Goal: Task Accomplishment & Management: Use online tool/utility

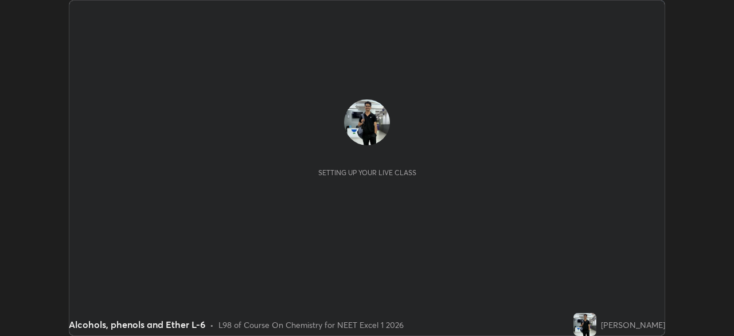
scroll to position [336, 734]
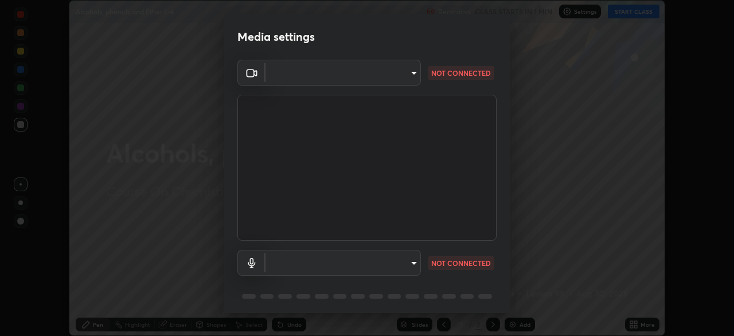
type input "7ef315d5c35b30823e1358c3b3afe7b78acc0550f5fd3ddc1a3d5017dfaf8ec8"
type input "default"
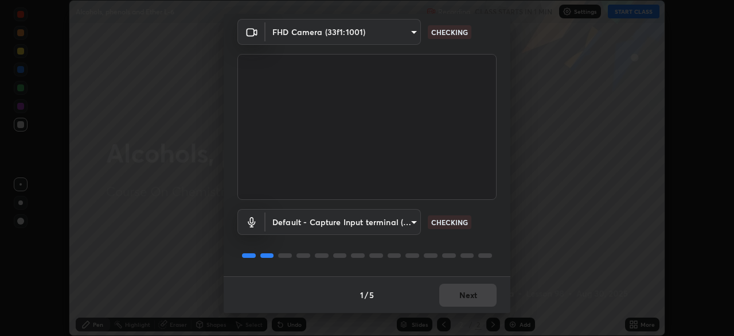
click at [412, 26] on body "Erase all Alcohols, phenols and Ether L-6 Recording CLASS STARTS IN 1 MIN Setti…" at bounding box center [367, 168] width 734 height 336
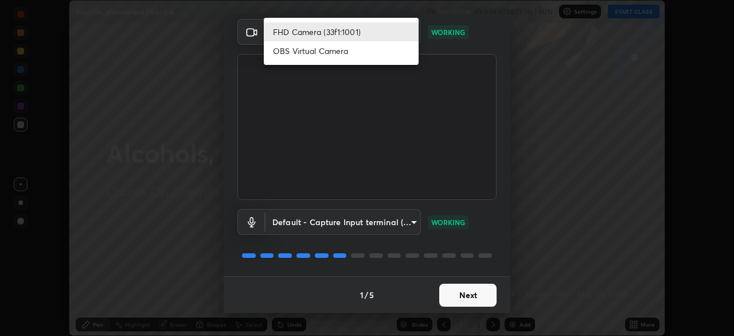
click at [391, 56] on li "OBS Virtual Camera" at bounding box center [341, 50] width 155 height 19
type input "fec30703c8e22cf69a8f77a224c2d994de0da897dc859dbf546555d8622b01d3"
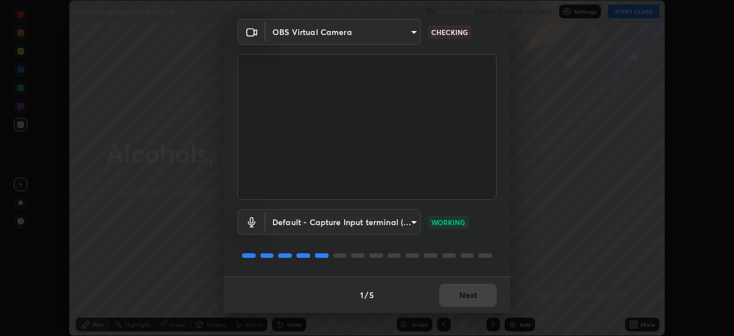
click at [464, 296] on div "1 / 5 Next" at bounding box center [367, 294] width 287 height 37
click at [465, 298] on div "1 / 5 Next" at bounding box center [367, 294] width 287 height 37
click at [465, 196] on video at bounding box center [366, 127] width 259 height 146
click at [473, 297] on button "Next" at bounding box center [467, 294] width 57 height 23
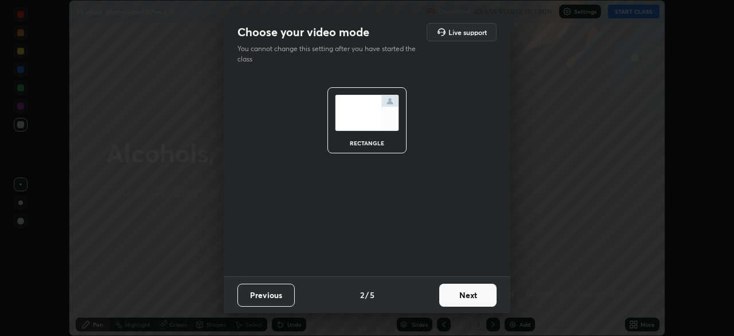
scroll to position [0, 0]
click at [473, 295] on button "Next" at bounding box center [467, 294] width 57 height 23
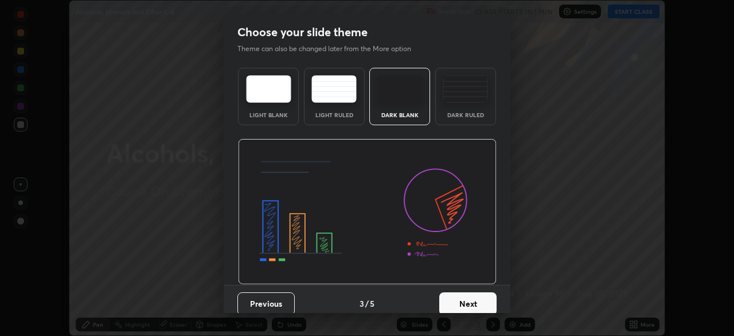
click at [475, 298] on button "Next" at bounding box center [467, 303] width 57 height 23
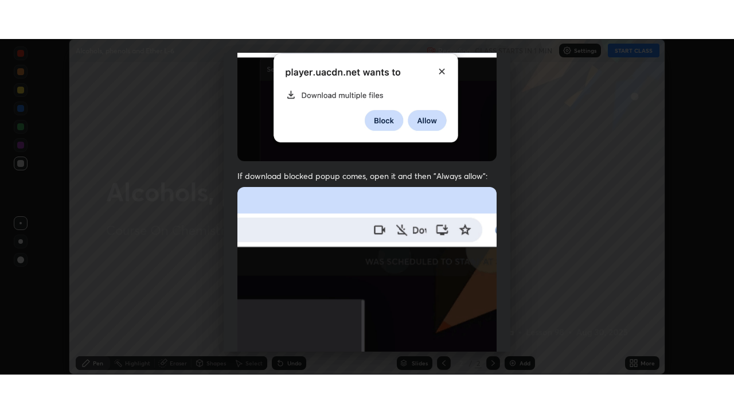
scroll to position [275, 0]
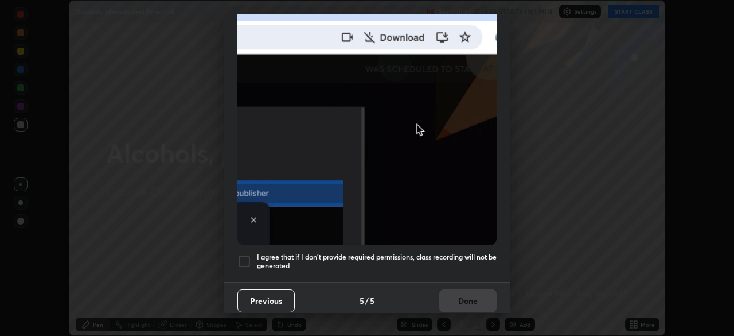
click at [249, 254] on div at bounding box center [244, 261] width 14 height 14
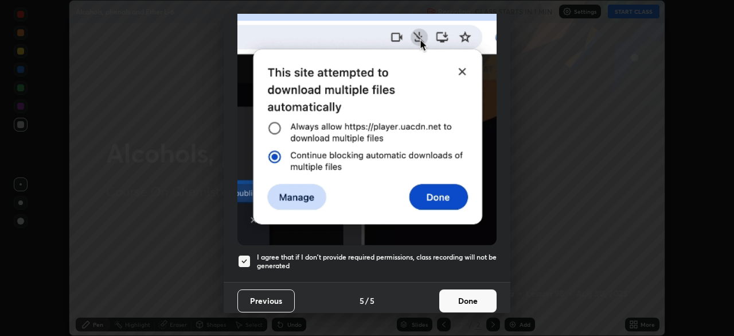
click at [475, 295] on button "Done" at bounding box center [467, 300] width 57 height 23
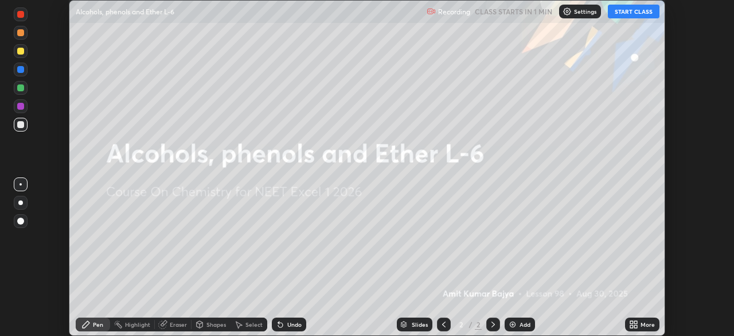
click at [520, 324] on div "Add" at bounding box center [525, 324] width 11 height 6
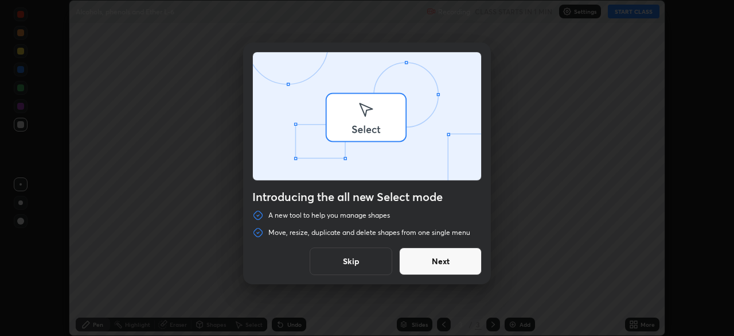
click at [629, 329] on div "Introducing the all new Select mode A new tool to help you manage shapes Move, …" at bounding box center [367, 168] width 734 height 336
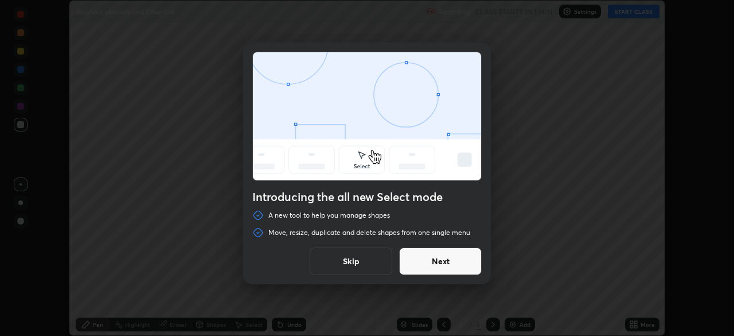
click at [462, 265] on button "Next" at bounding box center [440, 261] width 83 height 28
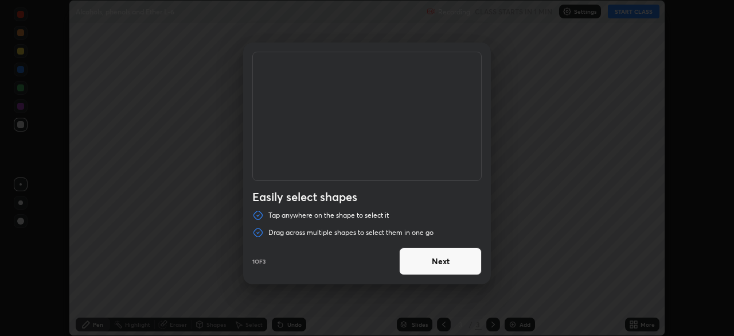
click at [467, 260] on button "Next" at bounding box center [440, 261] width 83 height 28
click at [461, 256] on button "Next" at bounding box center [440, 261] width 83 height 28
click at [462, 261] on button "Done" at bounding box center [440, 261] width 83 height 28
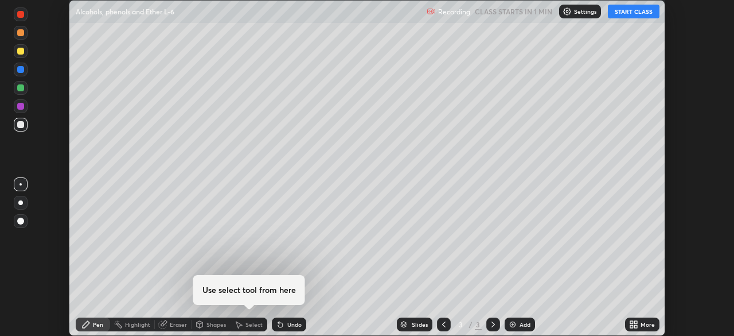
click at [631, 326] on icon at bounding box center [631, 326] width 3 height 3
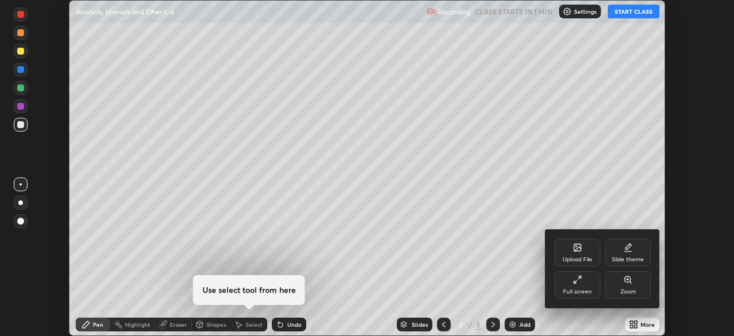
click at [590, 290] on div "Full screen" at bounding box center [577, 291] width 29 height 6
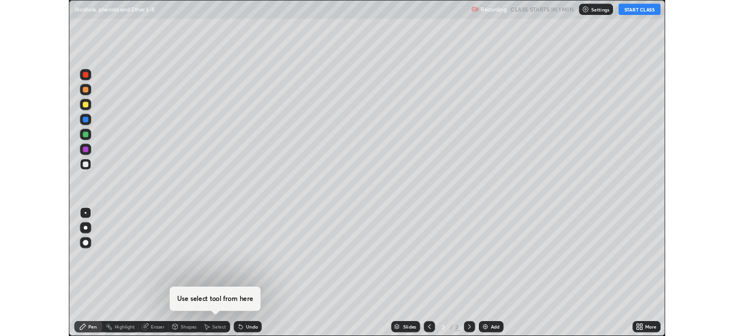
scroll to position [413, 734]
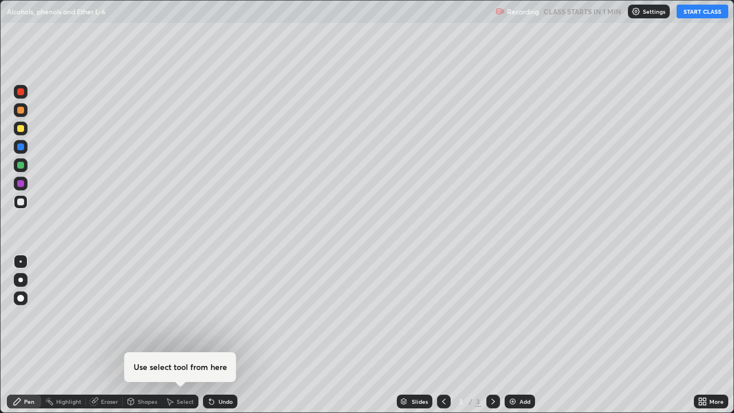
click at [705, 14] on button "START CLASS" at bounding box center [703, 12] width 52 height 14
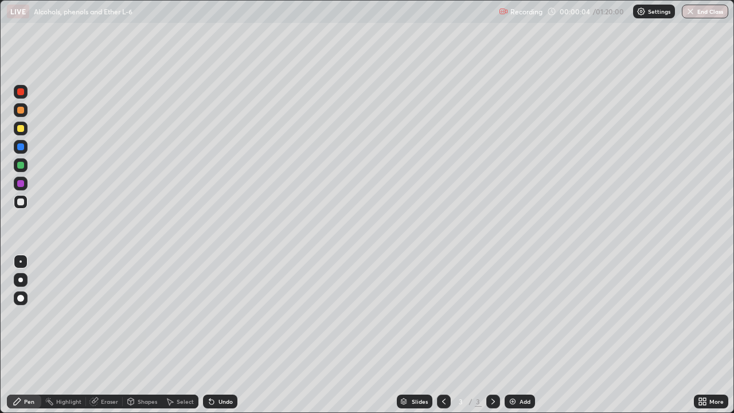
click at [697, 12] on button "End Class" at bounding box center [705, 12] width 46 height 14
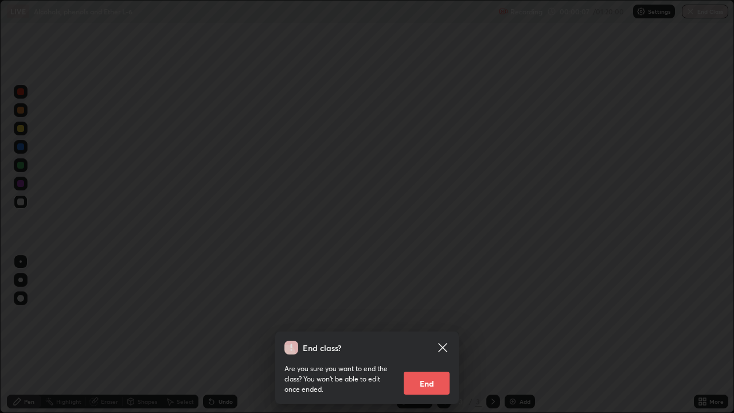
click at [445, 335] on icon at bounding box center [443, 348] width 14 height 14
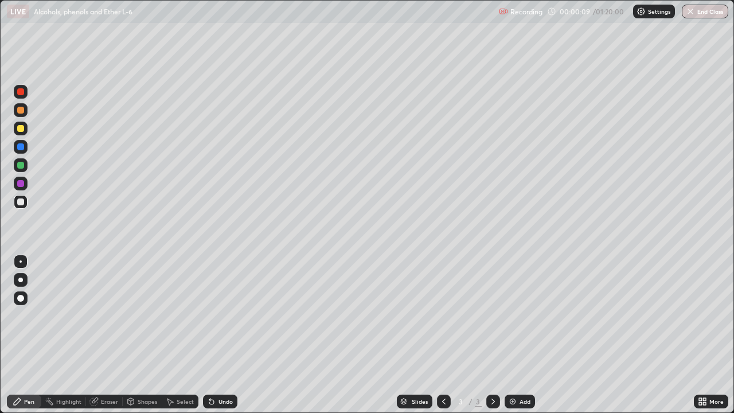
click at [25, 183] on div at bounding box center [21, 184] width 14 height 14
click at [22, 128] on div at bounding box center [20, 128] width 7 height 7
click at [26, 166] on div at bounding box center [21, 165] width 14 height 14
click at [25, 182] on div at bounding box center [21, 184] width 14 height 14
click at [26, 201] on div at bounding box center [21, 202] width 14 height 14
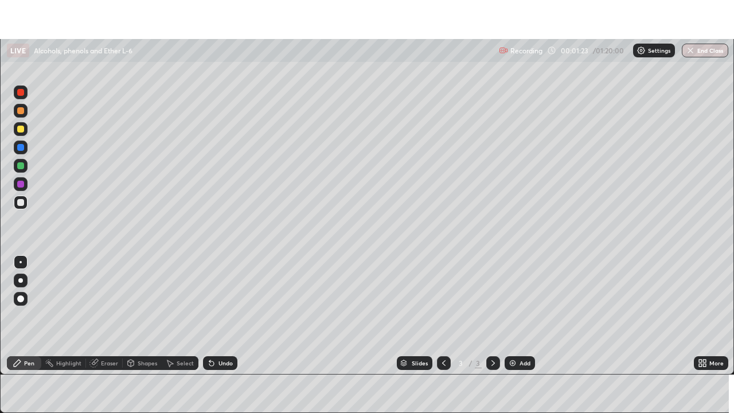
scroll to position [57019, 56621]
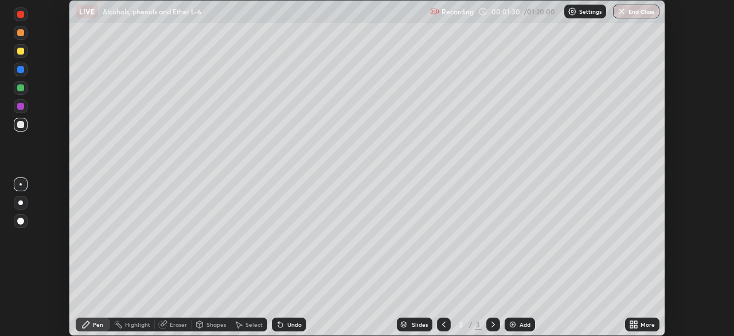
click at [635, 326] on icon at bounding box center [635, 326] width 3 height 3
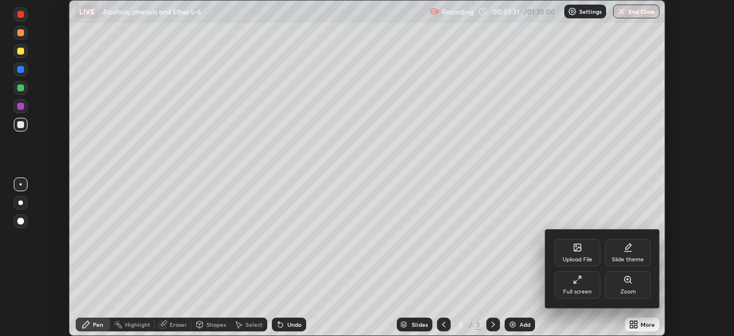
click at [581, 287] on div "Full screen" at bounding box center [578, 285] width 46 height 28
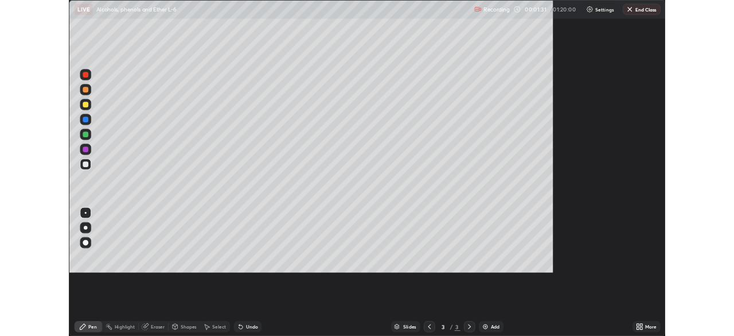
scroll to position [413, 734]
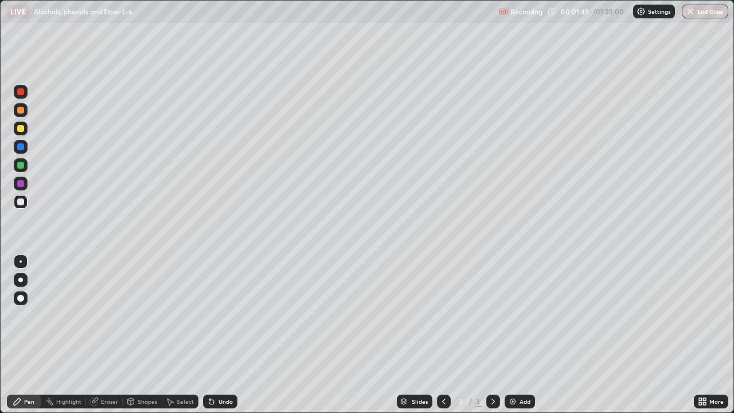
click at [104, 335] on div "Eraser" at bounding box center [104, 402] width 37 height 14
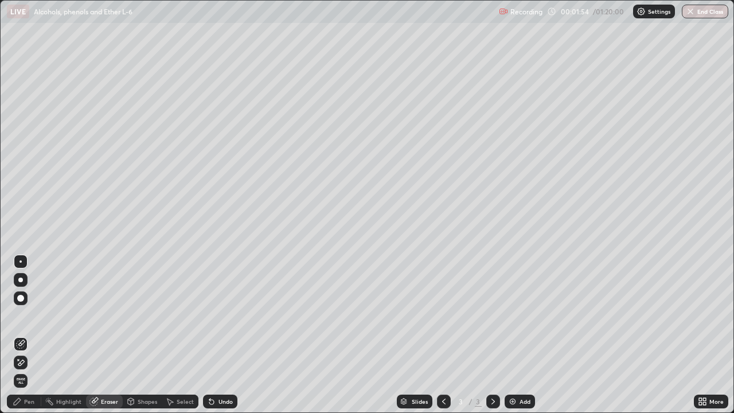
click at [184, 335] on div "Select" at bounding box center [180, 402] width 37 height 14
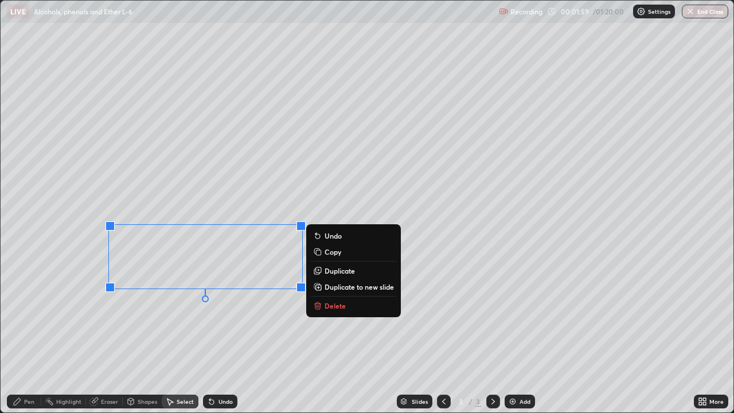
click at [143, 335] on div "0 ° Undo Copy Duplicate Duplicate to new slide Delete" at bounding box center [367, 207] width 733 height 412
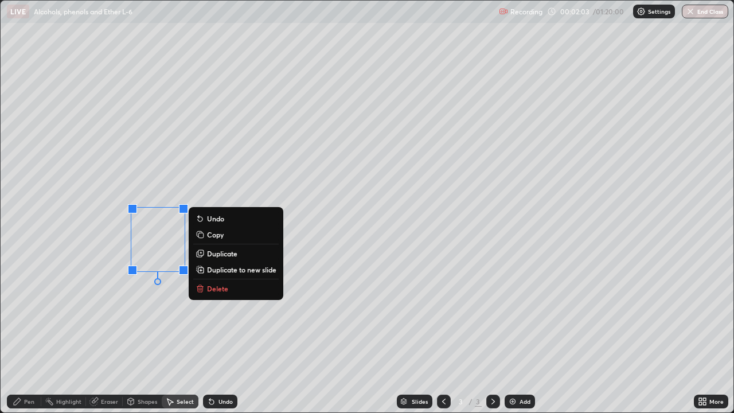
click at [140, 318] on div "0 ° Undo Copy Duplicate Duplicate to new slide Delete" at bounding box center [367, 207] width 733 height 412
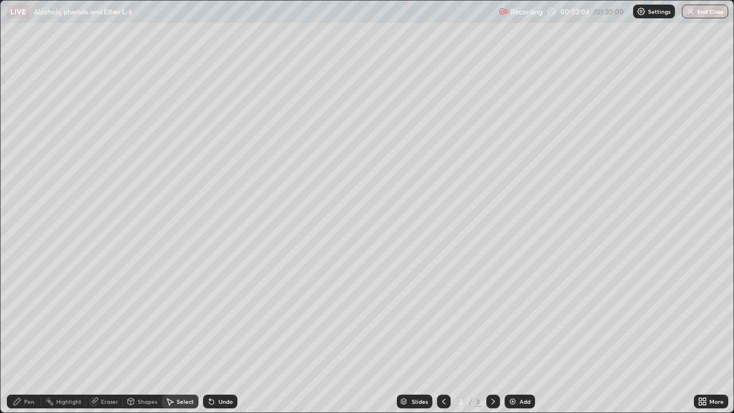
click at [25, 335] on div "Pen" at bounding box center [29, 402] width 10 height 6
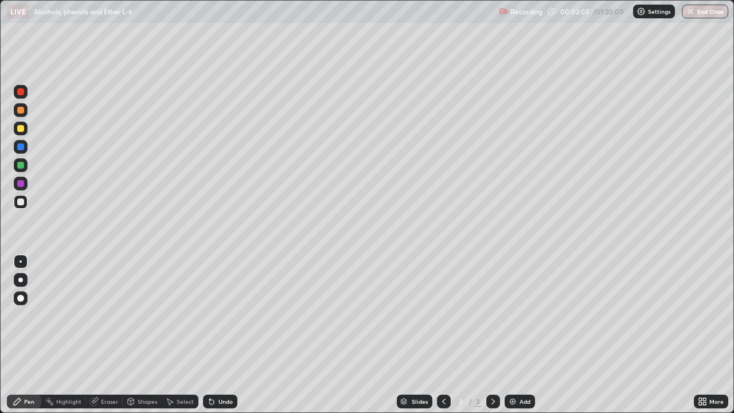
click at [26, 182] on div at bounding box center [21, 184] width 14 height 14
click at [25, 92] on div at bounding box center [21, 92] width 14 height 14
click at [25, 184] on div at bounding box center [21, 184] width 14 height 14
click at [26, 203] on div at bounding box center [21, 202] width 14 height 14
click at [23, 181] on div at bounding box center [20, 183] width 7 height 7
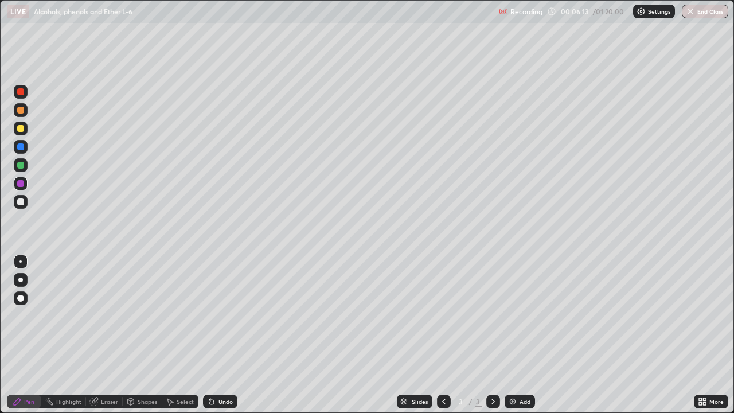
click at [25, 164] on div at bounding box center [21, 165] width 14 height 14
click at [24, 200] on div at bounding box center [20, 201] width 7 height 7
click at [22, 110] on div at bounding box center [20, 110] width 7 height 7
click at [25, 165] on div at bounding box center [21, 165] width 14 height 14
click at [21, 111] on div at bounding box center [20, 110] width 7 height 7
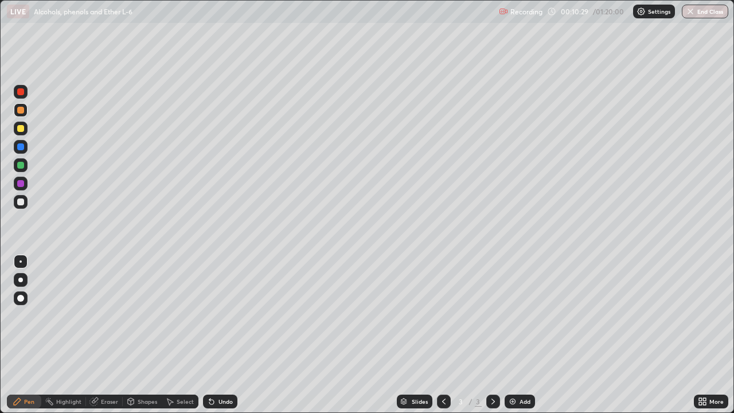
click at [22, 147] on div at bounding box center [20, 146] width 7 height 7
click at [21, 92] on div at bounding box center [20, 91] width 7 height 7
click at [228, 335] on div "Undo" at bounding box center [226, 402] width 14 height 6
click at [26, 200] on div at bounding box center [21, 202] width 14 height 14
click at [24, 201] on div at bounding box center [20, 201] width 7 height 7
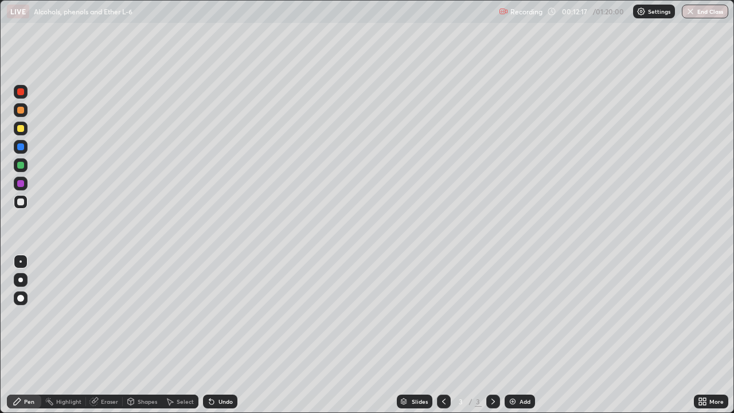
click at [25, 182] on div at bounding box center [21, 184] width 14 height 14
click at [21, 128] on div at bounding box center [20, 128] width 7 height 7
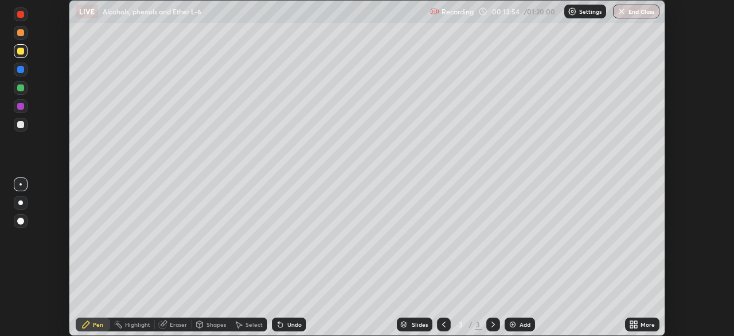
scroll to position [57019, 56621]
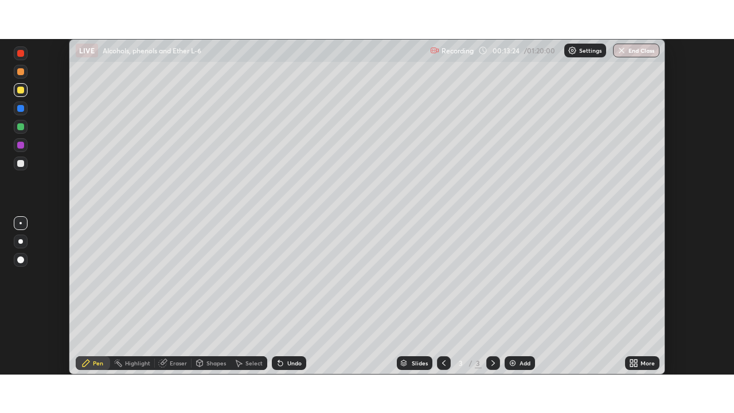
scroll to position [336, 734]
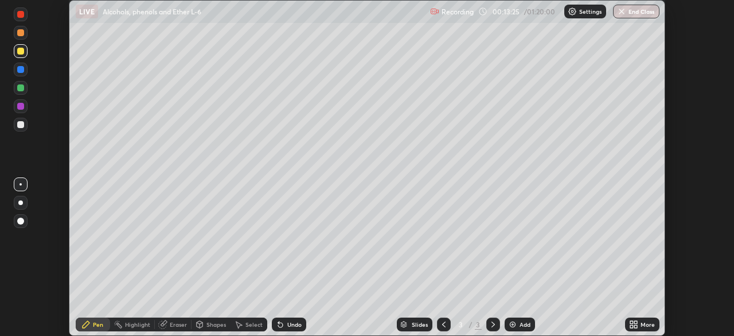
click at [637, 327] on icon at bounding box center [635, 326] width 3 height 3
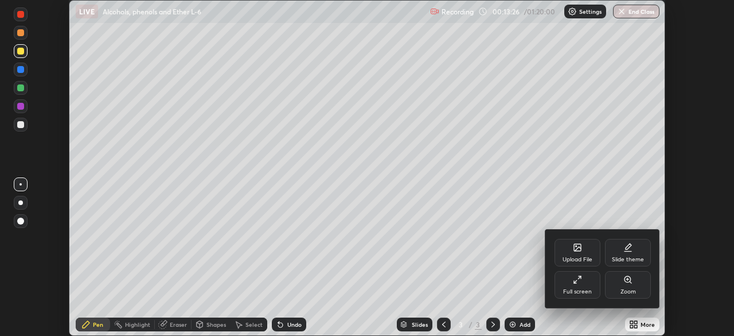
click at [592, 282] on div "Full screen" at bounding box center [578, 285] width 46 height 28
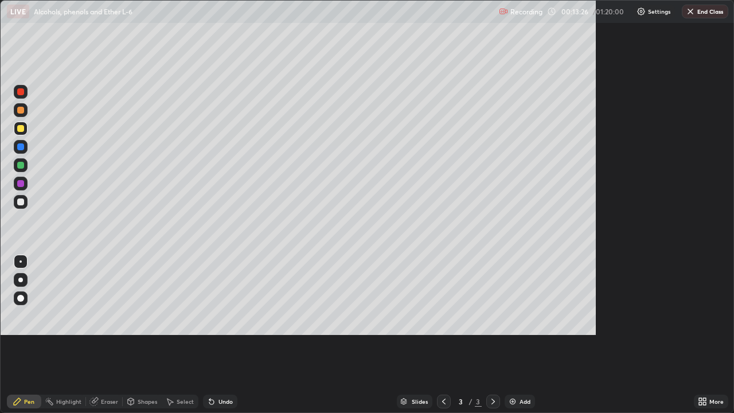
scroll to position [413, 734]
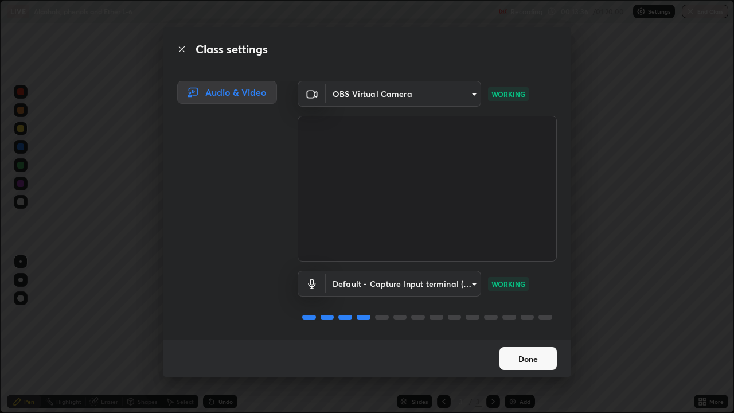
click at [535, 335] on button "Done" at bounding box center [528, 358] width 57 height 23
click at [536, 335] on button "Done" at bounding box center [528, 358] width 57 height 23
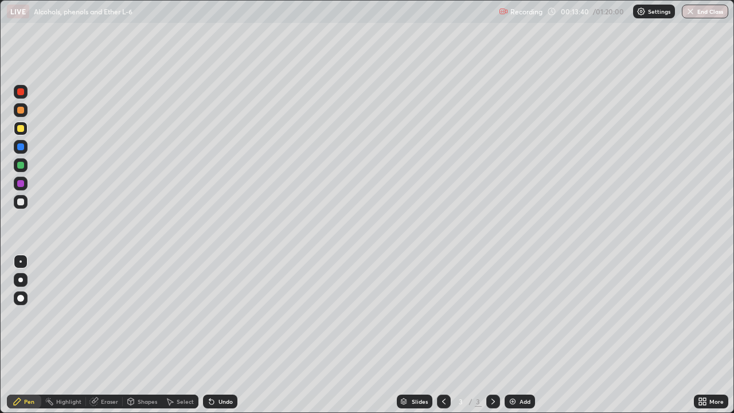
click at [220, 335] on div "Undo" at bounding box center [220, 402] width 34 height 14
click at [216, 335] on div "Undo" at bounding box center [220, 402] width 34 height 14
click at [529, 335] on div "Add" at bounding box center [525, 402] width 11 height 6
click at [26, 92] on div at bounding box center [21, 92] width 14 height 14
click at [26, 184] on div at bounding box center [21, 184] width 14 height 14
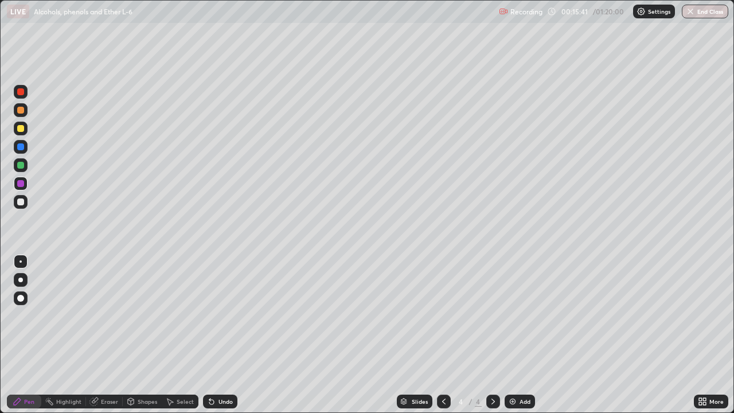
click at [25, 200] on div at bounding box center [21, 202] width 14 height 14
click at [21, 128] on div at bounding box center [20, 128] width 7 height 7
click at [23, 165] on div at bounding box center [20, 165] width 7 height 7
click at [22, 128] on div at bounding box center [20, 128] width 7 height 7
click at [22, 203] on div at bounding box center [20, 201] width 7 height 7
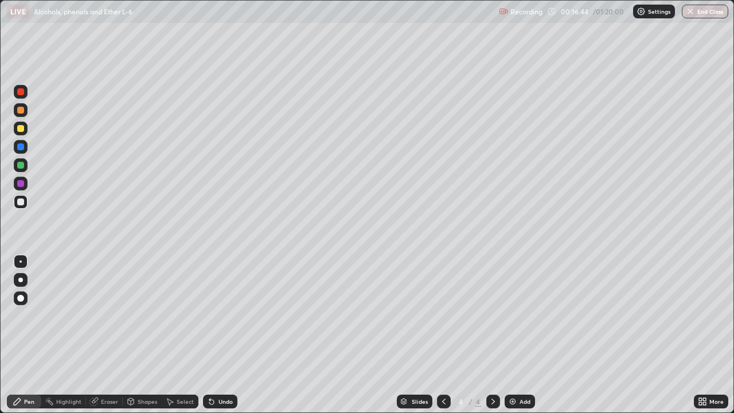
click at [27, 183] on div at bounding box center [21, 184] width 14 height 14
click at [25, 200] on div at bounding box center [21, 202] width 14 height 14
click at [23, 164] on div at bounding box center [20, 165] width 7 height 7
click at [21, 128] on div at bounding box center [20, 128] width 7 height 7
click at [21, 146] on div at bounding box center [20, 146] width 7 height 7
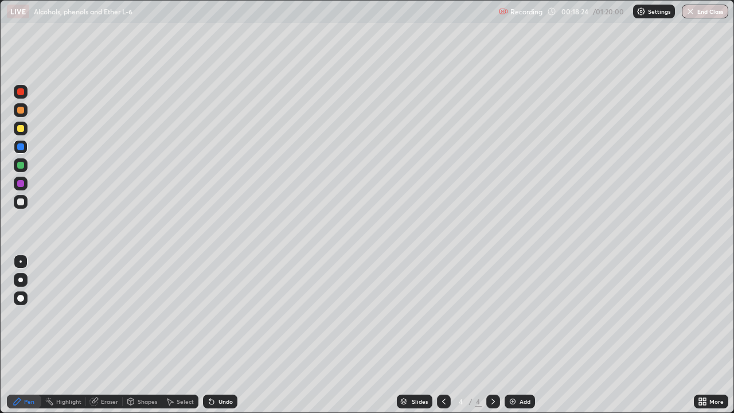
click at [26, 110] on div at bounding box center [21, 110] width 14 height 14
click at [25, 200] on div at bounding box center [21, 202] width 14 height 14
click at [26, 181] on div at bounding box center [21, 184] width 14 height 14
click at [24, 165] on div at bounding box center [20, 165] width 7 height 7
click at [21, 202] on div at bounding box center [20, 201] width 7 height 7
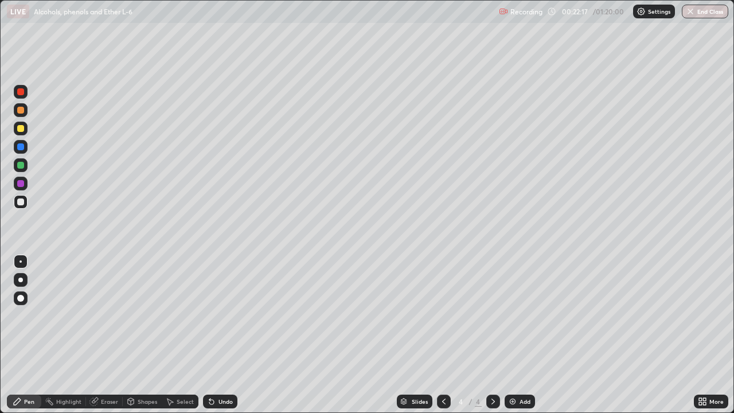
click at [25, 183] on div at bounding box center [21, 184] width 14 height 14
click at [528, 335] on div "Add" at bounding box center [525, 402] width 11 height 6
click at [23, 149] on div at bounding box center [20, 146] width 7 height 7
click at [23, 164] on div at bounding box center [20, 165] width 7 height 7
click at [215, 335] on div "Undo" at bounding box center [220, 402] width 34 height 14
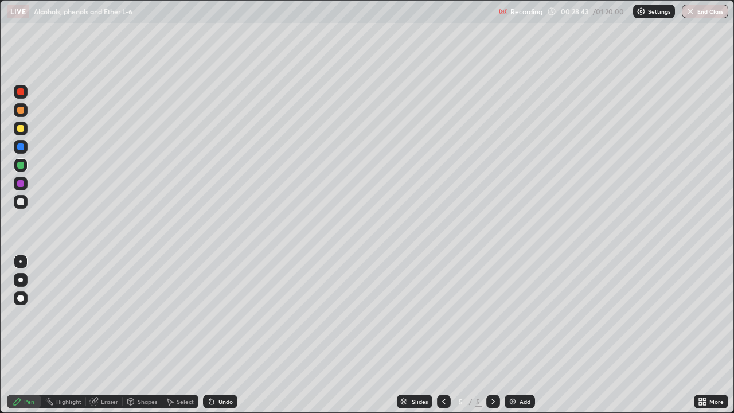
click at [25, 135] on div at bounding box center [21, 128] width 14 height 18
click at [21, 184] on div at bounding box center [20, 183] width 7 height 7
click at [25, 93] on div at bounding box center [21, 92] width 14 height 14
click at [26, 165] on div at bounding box center [21, 165] width 14 height 14
click at [22, 202] on div at bounding box center [20, 201] width 7 height 7
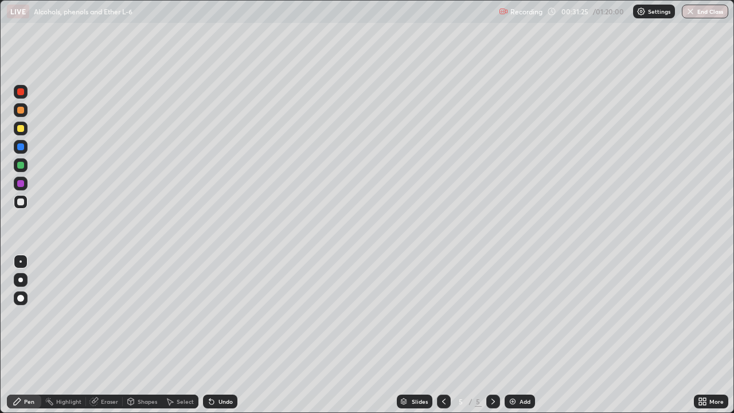
click at [23, 165] on div at bounding box center [20, 165] width 7 height 7
click at [22, 129] on div at bounding box center [20, 128] width 7 height 7
click at [26, 110] on div at bounding box center [21, 110] width 14 height 14
click at [21, 92] on div at bounding box center [20, 91] width 7 height 7
click at [24, 147] on div at bounding box center [20, 146] width 7 height 7
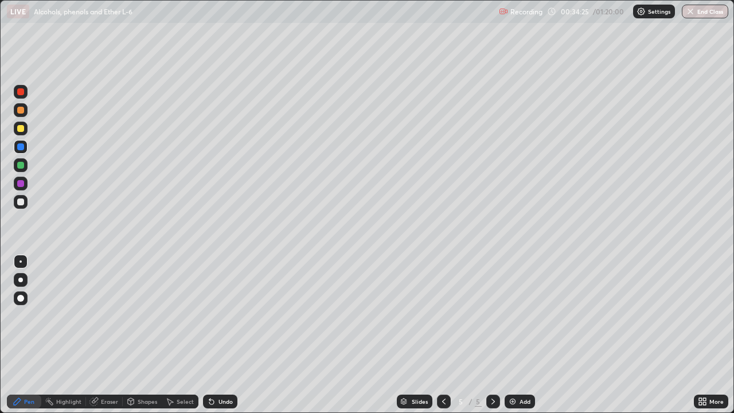
click at [25, 204] on div at bounding box center [21, 202] width 14 height 14
click at [23, 148] on div at bounding box center [20, 146] width 7 height 7
click at [23, 93] on div at bounding box center [20, 91] width 7 height 7
click at [21, 202] on div at bounding box center [20, 201] width 7 height 7
click at [23, 165] on div at bounding box center [20, 165] width 7 height 7
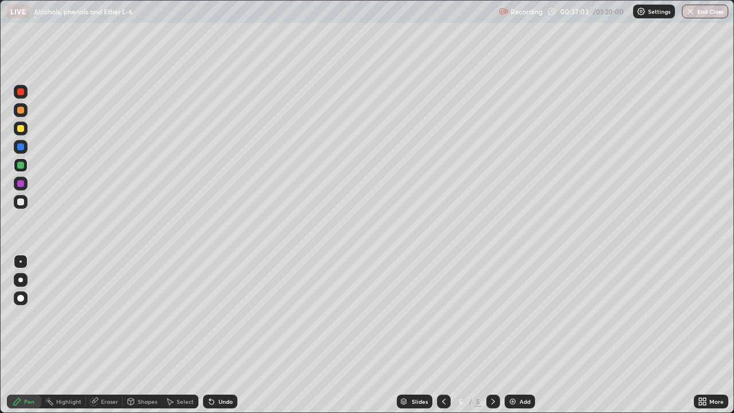
click at [21, 127] on div at bounding box center [20, 128] width 7 height 7
click at [521, 335] on div "Add" at bounding box center [525, 402] width 11 height 6
click at [24, 184] on div at bounding box center [20, 183] width 7 height 7
click at [26, 126] on div at bounding box center [21, 129] width 14 height 14
click at [24, 94] on div at bounding box center [21, 92] width 14 height 14
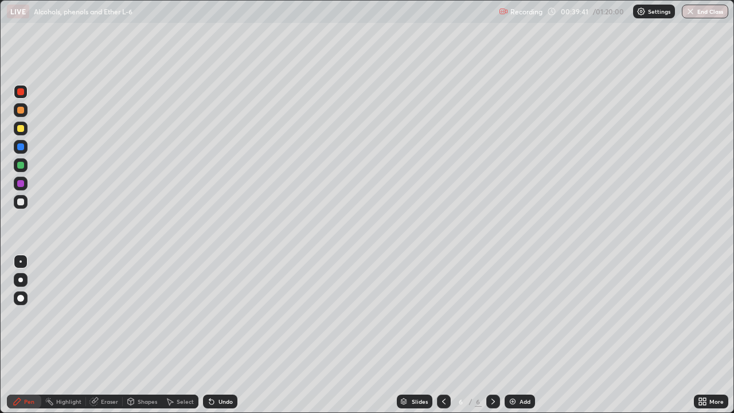
click at [24, 165] on div at bounding box center [20, 165] width 7 height 7
click at [22, 182] on div at bounding box center [20, 183] width 7 height 7
click at [23, 203] on div at bounding box center [20, 201] width 7 height 7
click at [22, 128] on div at bounding box center [20, 128] width 7 height 7
click at [21, 184] on div at bounding box center [20, 183] width 7 height 7
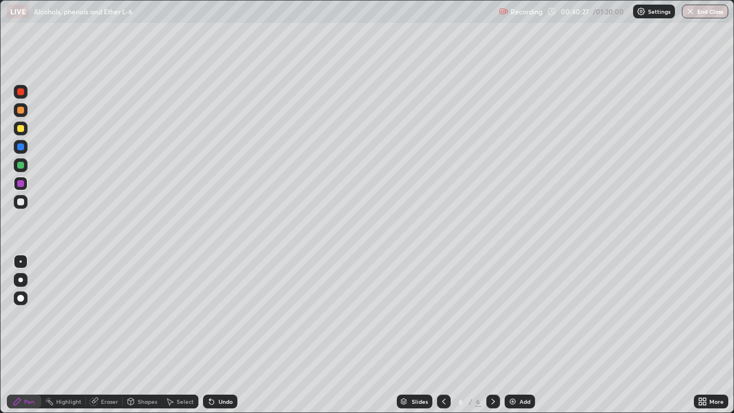
click at [25, 202] on div at bounding box center [21, 202] width 14 height 14
click at [26, 165] on div at bounding box center [21, 165] width 14 height 14
click at [26, 184] on div at bounding box center [21, 184] width 14 height 14
click at [22, 165] on div at bounding box center [20, 165] width 7 height 7
click at [175, 335] on div "Select" at bounding box center [180, 402] width 37 height 14
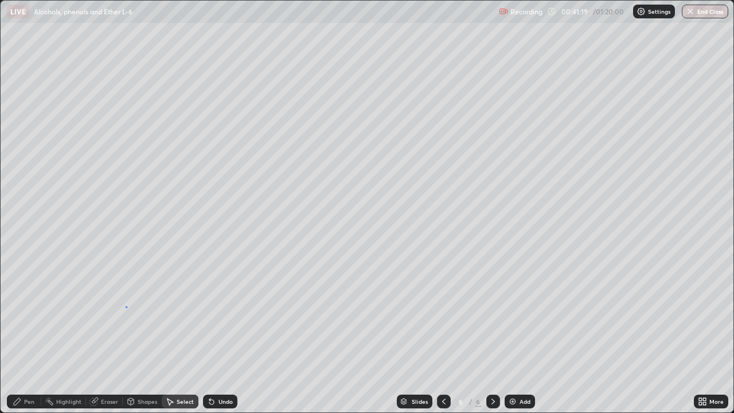
click at [126, 307] on div "0 ° Undo Copy Duplicate Duplicate to new slide Delete" at bounding box center [367, 207] width 733 height 412
click at [29, 335] on div "Pen" at bounding box center [29, 402] width 10 height 6
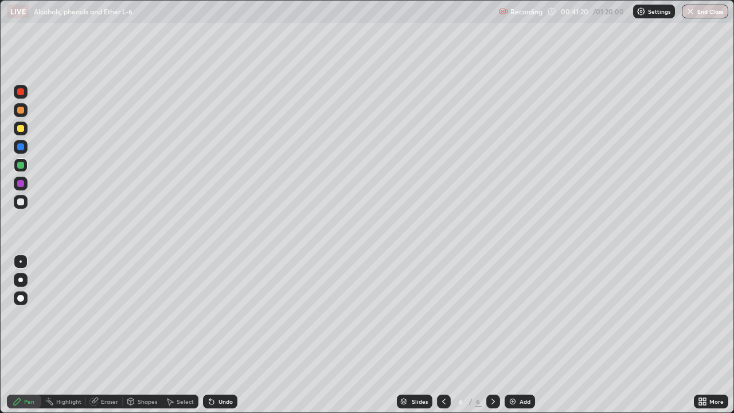
click at [23, 202] on div at bounding box center [20, 201] width 7 height 7
click at [25, 183] on div at bounding box center [21, 184] width 14 height 14
click at [22, 147] on div at bounding box center [20, 146] width 7 height 7
click at [25, 130] on div at bounding box center [21, 129] width 14 height 14
click at [25, 108] on div at bounding box center [21, 110] width 14 height 14
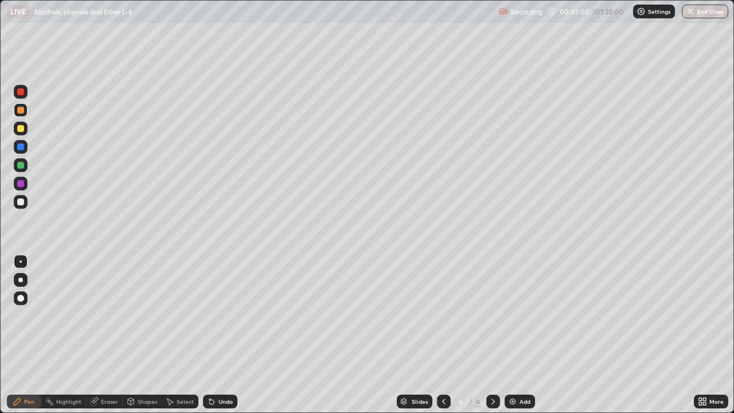
click at [24, 164] on div at bounding box center [20, 165] width 7 height 7
click at [231, 335] on div "Undo" at bounding box center [226, 402] width 14 height 6
click at [225, 335] on div "Undo" at bounding box center [226, 402] width 14 height 6
click at [25, 126] on div at bounding box center [21, 129] width 14 height 14
click at [21, 147] on div at bounding box center [20, 146] width 7 height 7
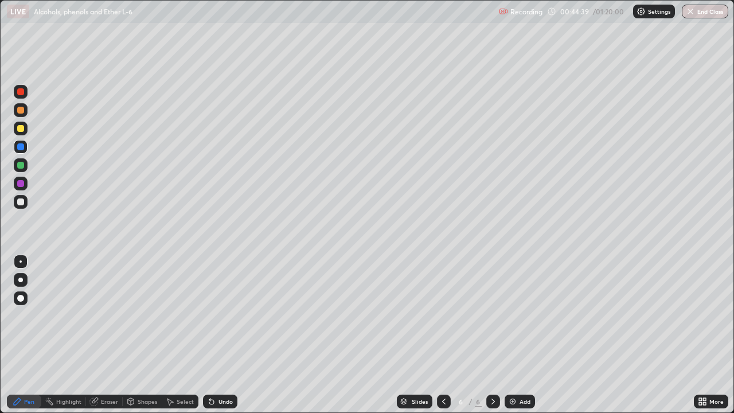
click at [21, 128] on div at bounding box center [20, 128] width 7 height 7
click at [21, 92] on div at bounding box center [20, 91] width 7 height 7
click at [449, 335] on div at bounding box center [444, 402] width 14 height 14
click at [22, 202] on div at bounding box center [20, 201] width 7 height 7
click at [492, 335] on icon at bounding box center [493, 401] width 9 height 9
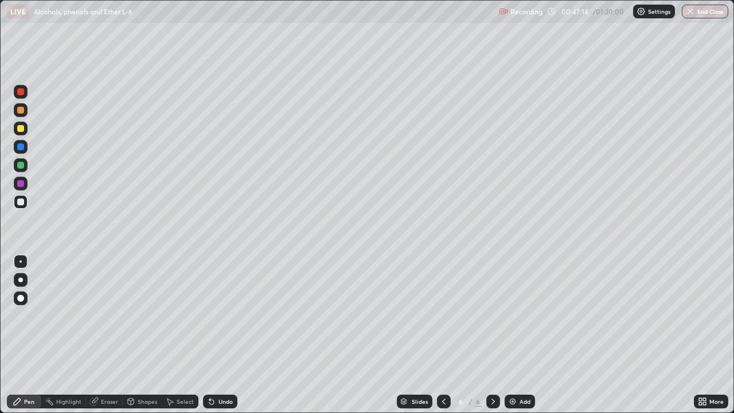
click at [441, 335] on icon at bounding box center [443, 401] width 9 height 9
click at [21, 147] on div at bounding box center [20, 146] width 7 height 7
click at [25, 199] on div at bounding box center [21, 202] width 14 height 14
click at [24, 128] on div at bounding box center [20, 128] width 7 height 7
click at [26, 200] on div at bounding box center [21, 202] width 14 height 14
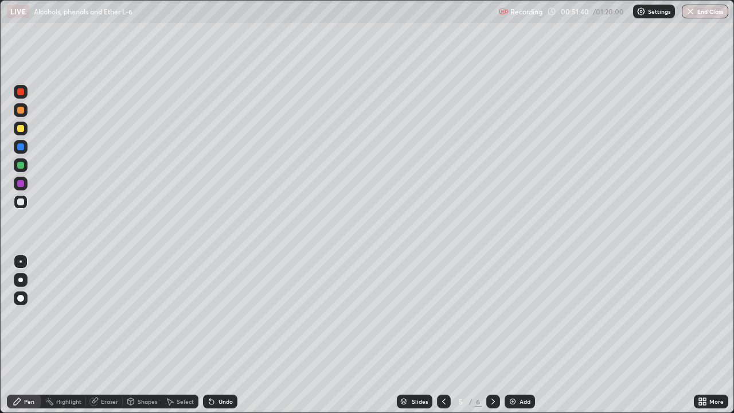
click at [494, 335] on icon at bounding box center [493, 401] width 9 height 9
click at [21, 92] on div at bounding box center [20, 91] width 7 height 7
click at [26, 167] on div at bounding box center [21, 165] width 14 height 14
click at [514, 335] on img at bounding box center [512, 401] width 9 height 9
click at [26, 92] on div at bounding box center [21, 92] width 14 height 14
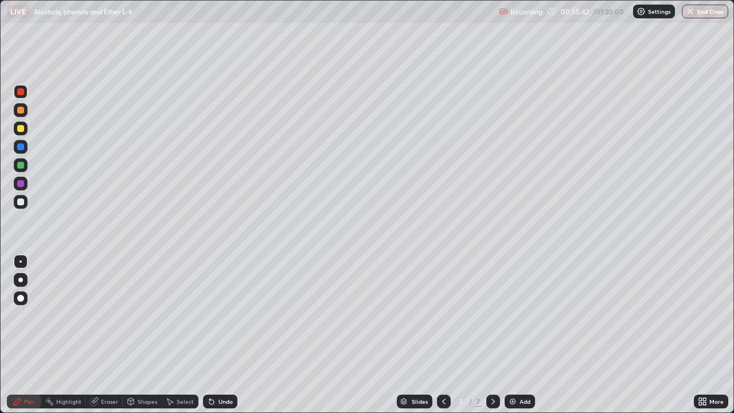
click at [26, 128] on div at bounding box center [21, 129] width 14 height 14
click at [26, 147] on div at bounding box center [21, 147] width 14 height 14
click at [25, 167] on div at bounding box center [21, 165] width 14 height 14
click at [25, 149] on div at bounding box center [21, 147] width 14 height 14
click at [21, 109] on div at bounding box center [20, 110] width 7 height 7
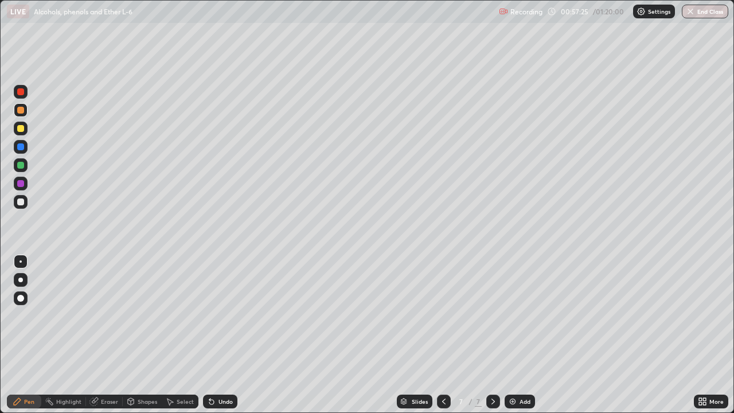
click at [220, 335] on div "Undo" at bounding box center [226, 402] width 14 height 6
click at [219, 335] on div "Undo" at bounding box center [226, 402] width 14 height 6
click at [21, 147] on div at bounding box center [20, 146] width 7 height 7
click at [21, 130] on div at bounding box center [20, 128] width 7 height 7
click at [26, 150] on div at bounding box center [21, 147] width 14 height 14
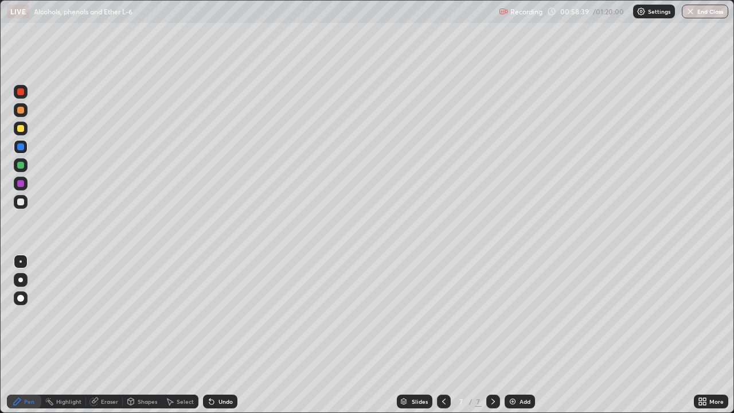
click at [24, 166] on div at bounding box center [20, 165] width 7 height 7
click at [21, 184] on div at bounding box center [20, 183] width 7 height 7
click at [25, 198] on div at bounding box center [21, 202] width 14 height 14
click at [21, 147] on div at bounding box center [20, 146] width 7 height 7
click at [23, 164] on div at bounding box center [20, 165] width 7 height 7
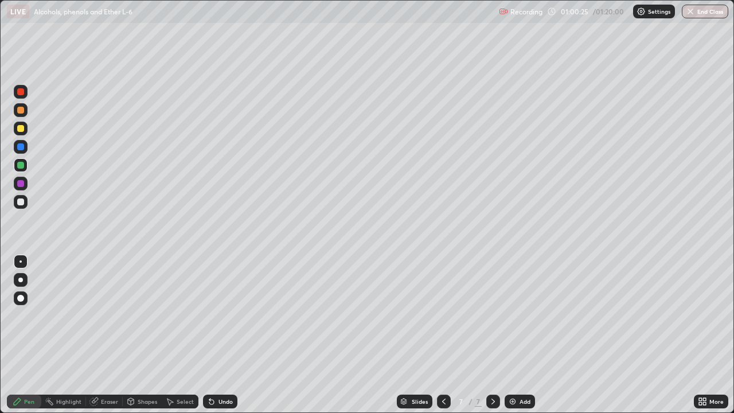
click at [21, 128] on div at bounding box center [20, 128] width 7 height 7
click at [23, 89] on div at bounding box center [20, 91] width 7 height 7
click at [26, 202] on div at bounding box center [21, 202] width 14 height 14
click at [23, 126] on div at bounding box center [20, 128] width 7 height 7
click at [21, 92] on div at bounding box center [20, 91] width 7 height 7
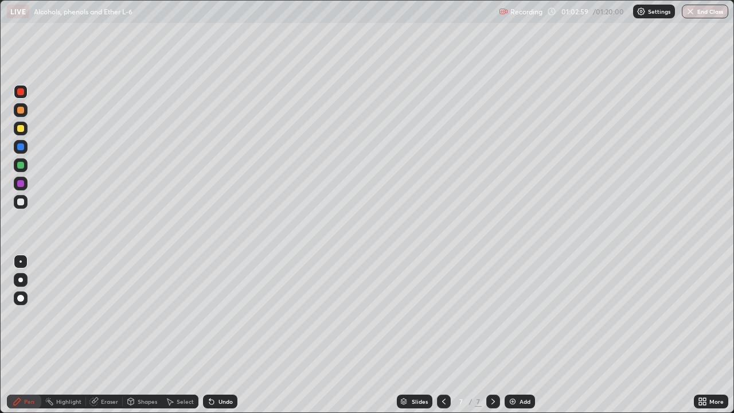
click at [25, 203] on div at bounding box center [21, 202] width 14 height 14
click at [21, 165] on div at bounding box center [20, 165] width 7 height 7
click at [25, 182] on div at bounding box center [21, 184] width 14 height 14
click at [525, 335] on div "Add" at bounding box center [525, 402] width 11 height 6
click at [26, 202] on div at bounding box center [21, 202] width 14 height 14
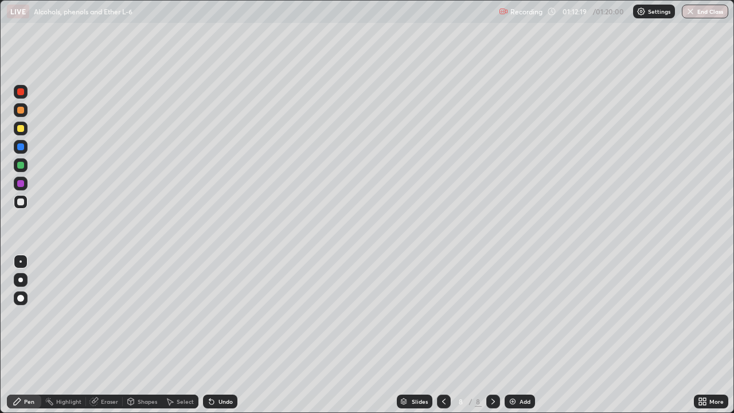
click at [26, 186] on div at bounding box center [21, 184] width 14 height 14
click at [26, 128] on div at bounding box center [21, 129] width 14 height 14
click at [27, 185] on div at bounding box center [21, 184] width 14 height 14
click at [26, 112] on div at bounding box center [21, 110] width 14 height 14
click at [25, 161] on div at bounding box center [21, 165] width 14 height 14
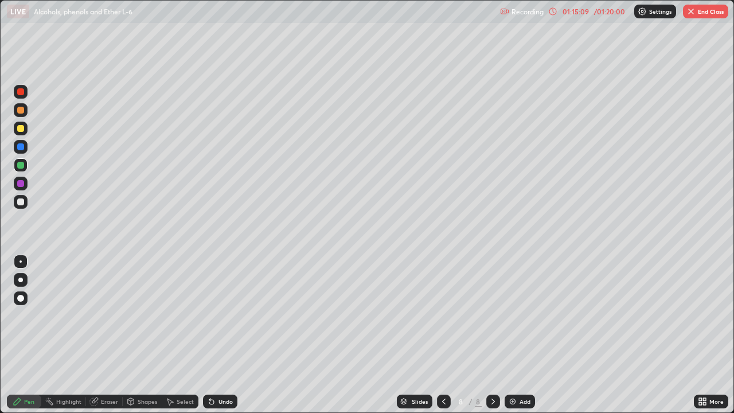
click at [27, 181] on div at bounding box center [21, 184] width 14 height 14
click at [25, 165] on div at bounding box center [21, 165] width 14 height 14
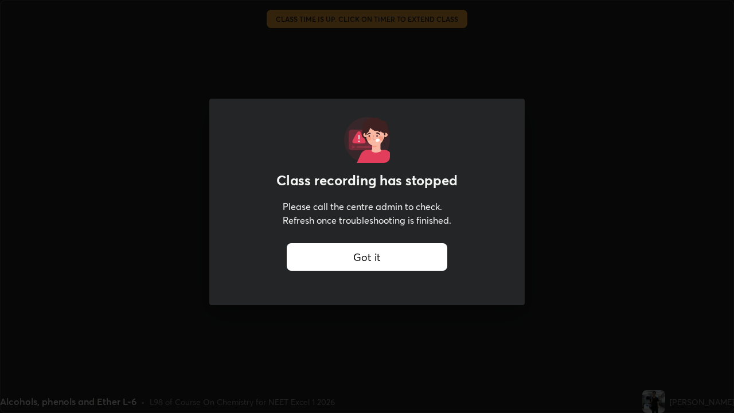
click at [362, 255] on div "Got it" at bounding box center [367, 257] width 161 height 28
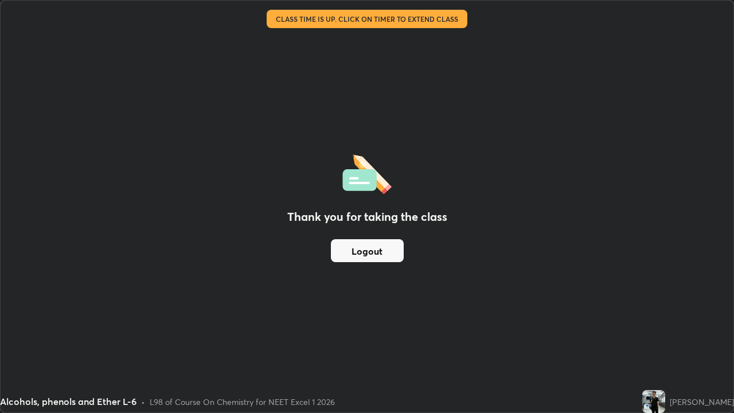
click at [379, 249] on button "Logout" at bounding box center [367, 250] width 73 height 23
